Goal: Unclear: Unclear

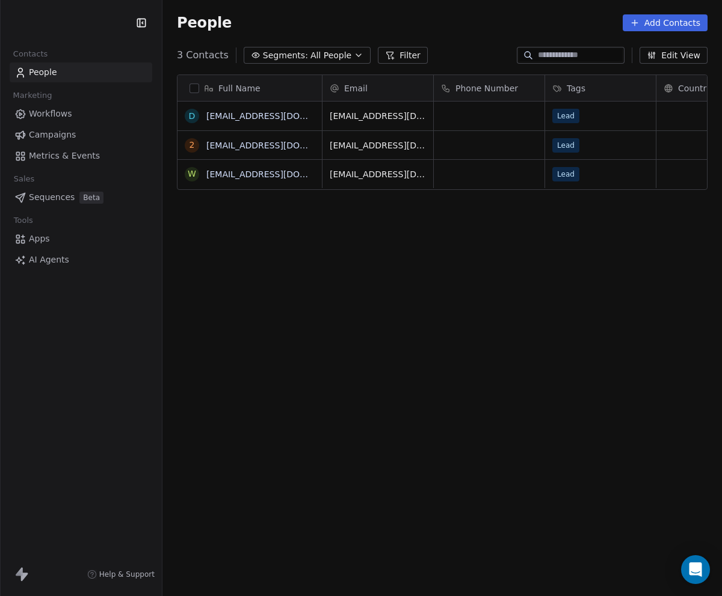
scroll to position [516, 550]
